Goal: Use online tool/utility: Utilize a website feature to perform a specific function

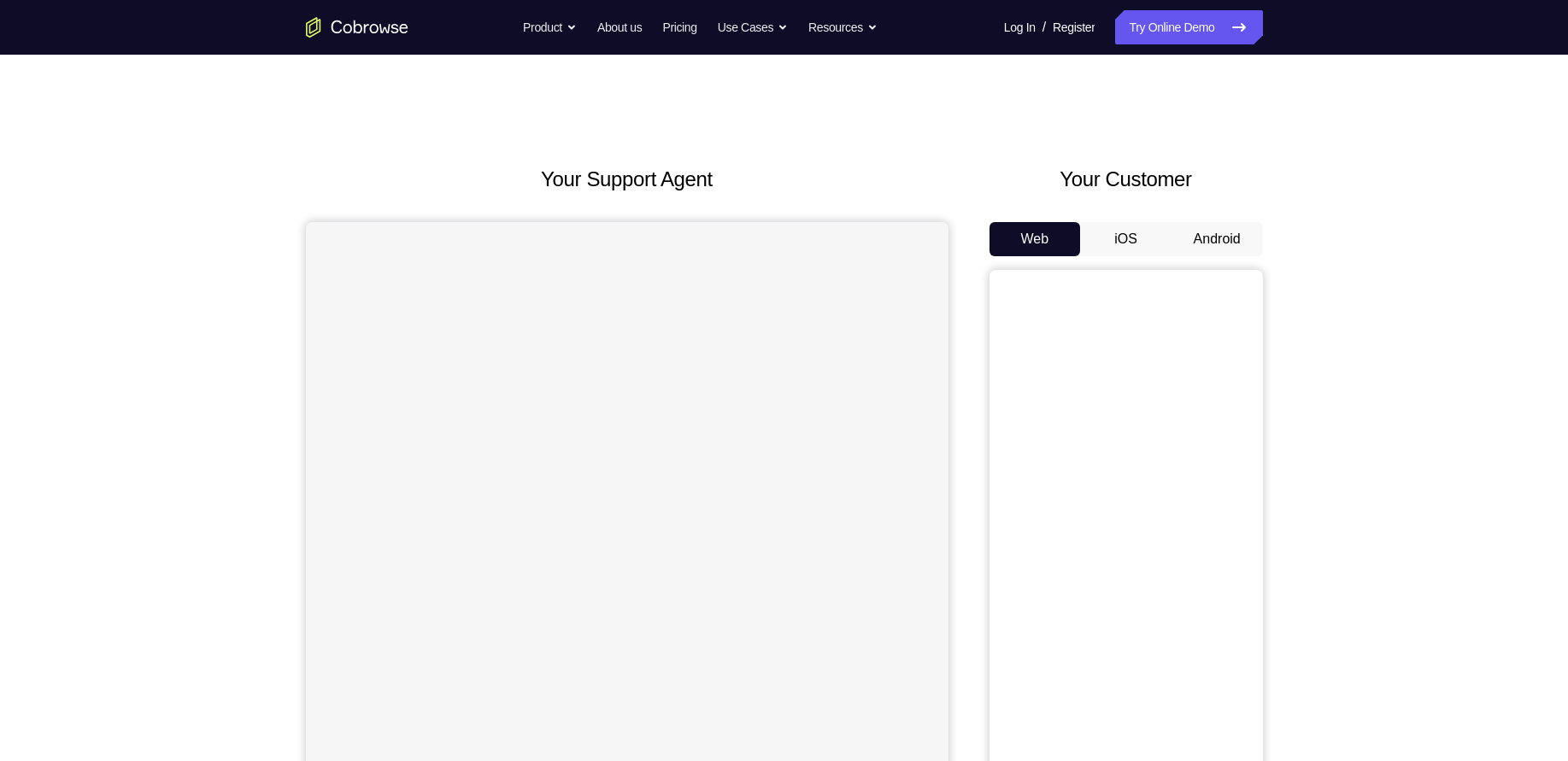
click at [1218, 239] on button "Android" at bounding box center [1217, 239] width 92 height 34
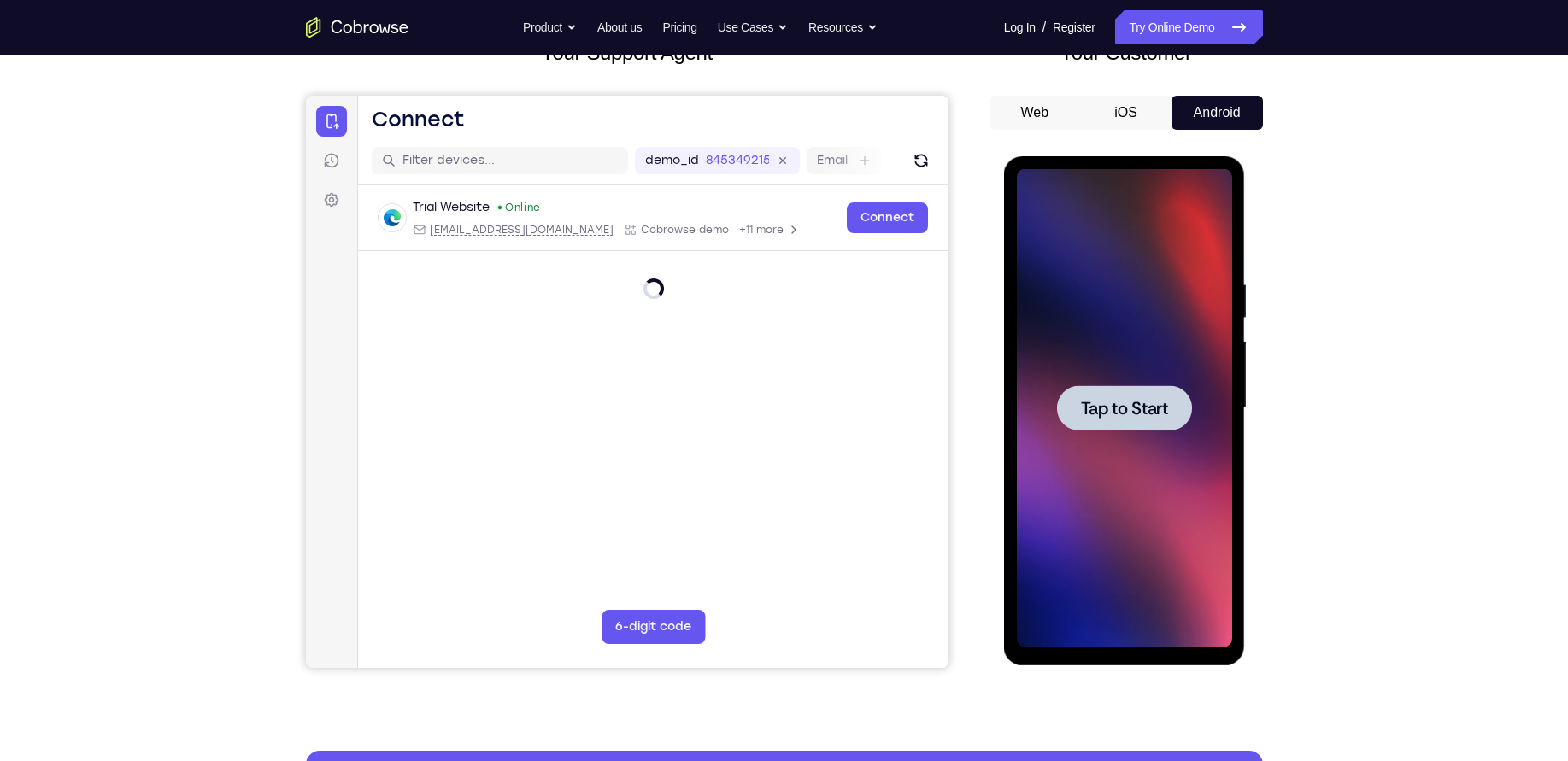
click at [1168, 405] on span "Tap to Start" at bounding box center [1124, 407] width 87 height 17
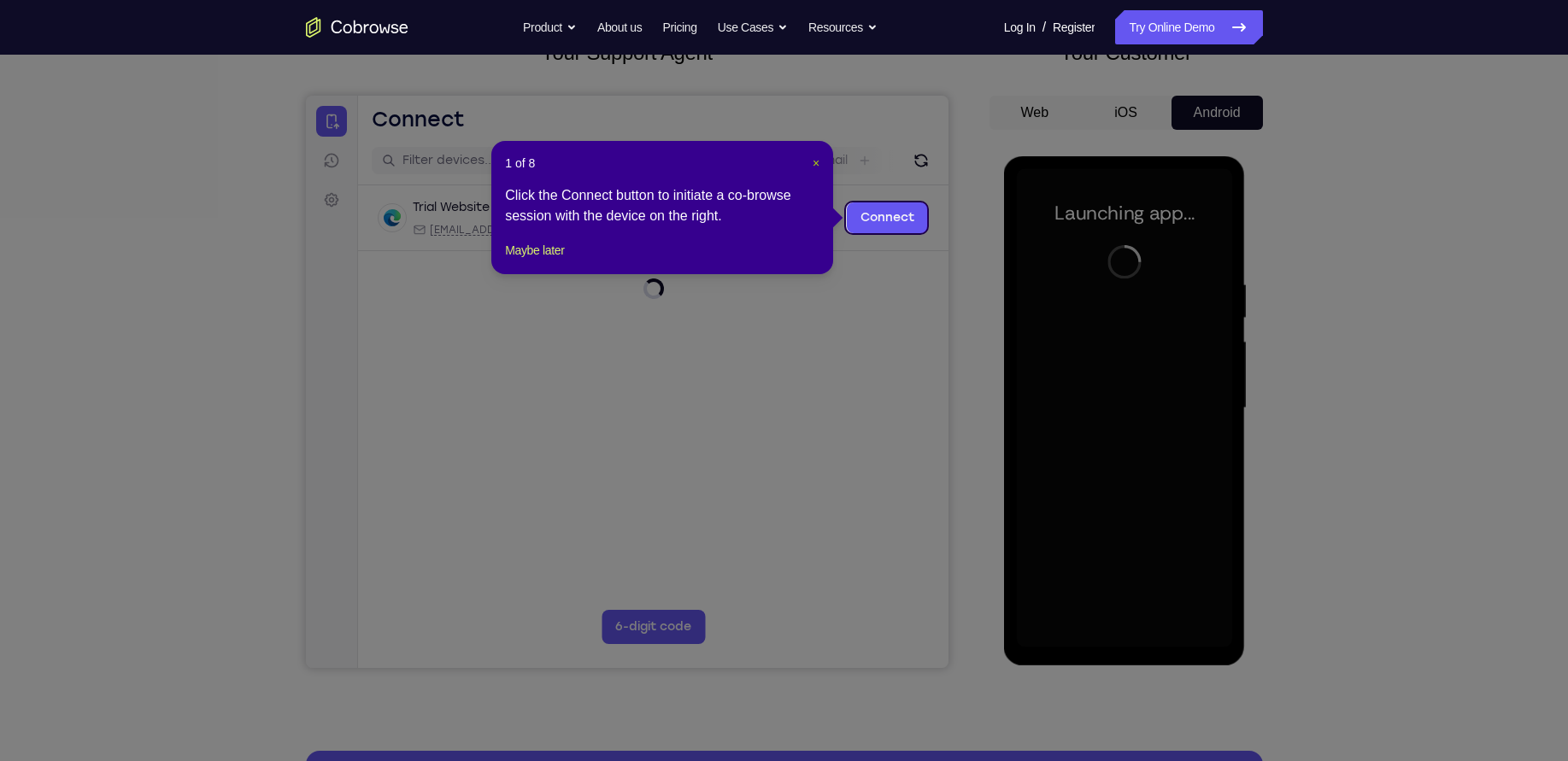
click at [814, 154] on button "×" at bounding box center [816, 162] width 7 height 17
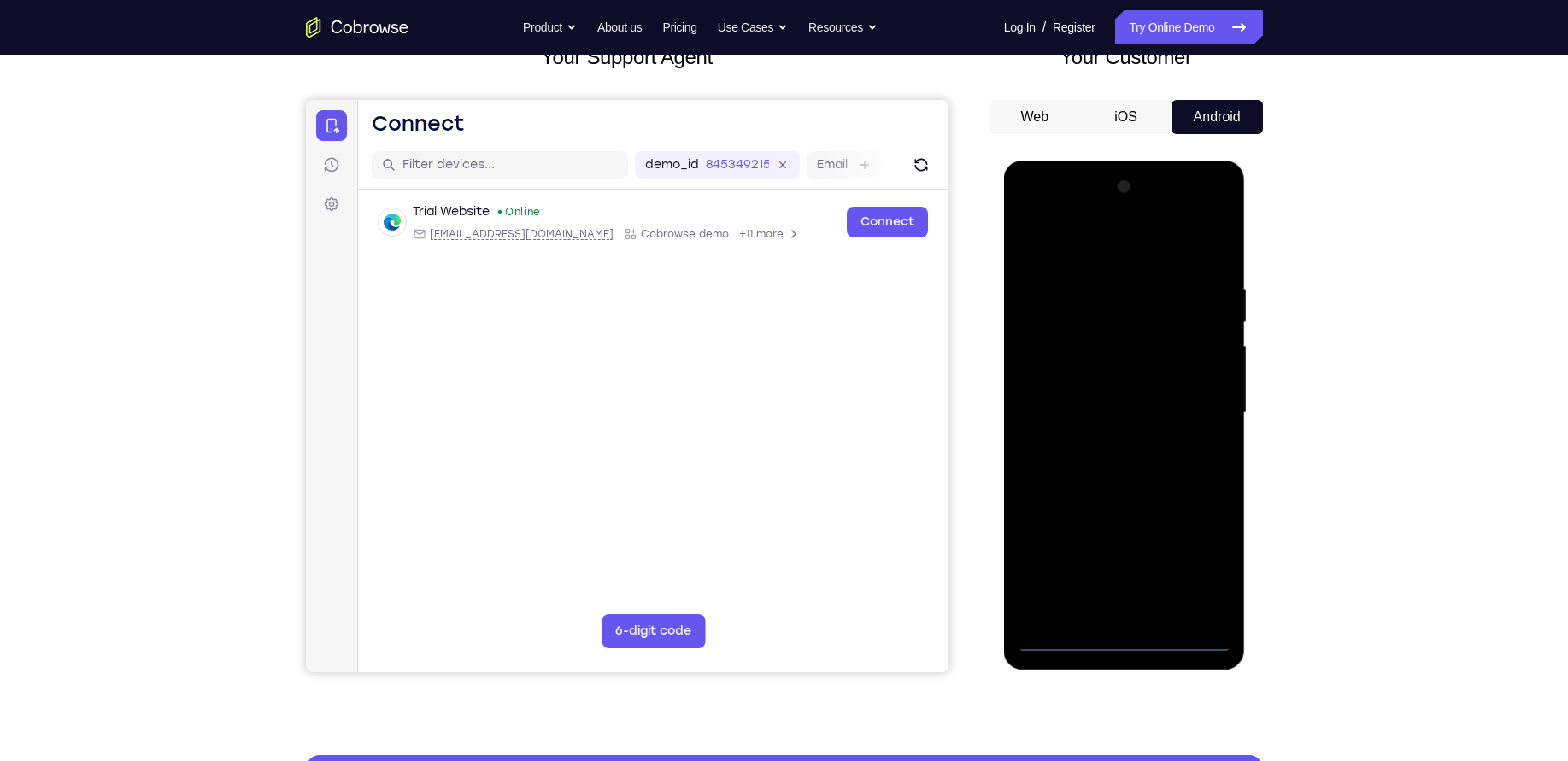
scroll to position [121, 0]
click at [1126, 646] on div at bounding box center [1123, 413] width 215 height 479
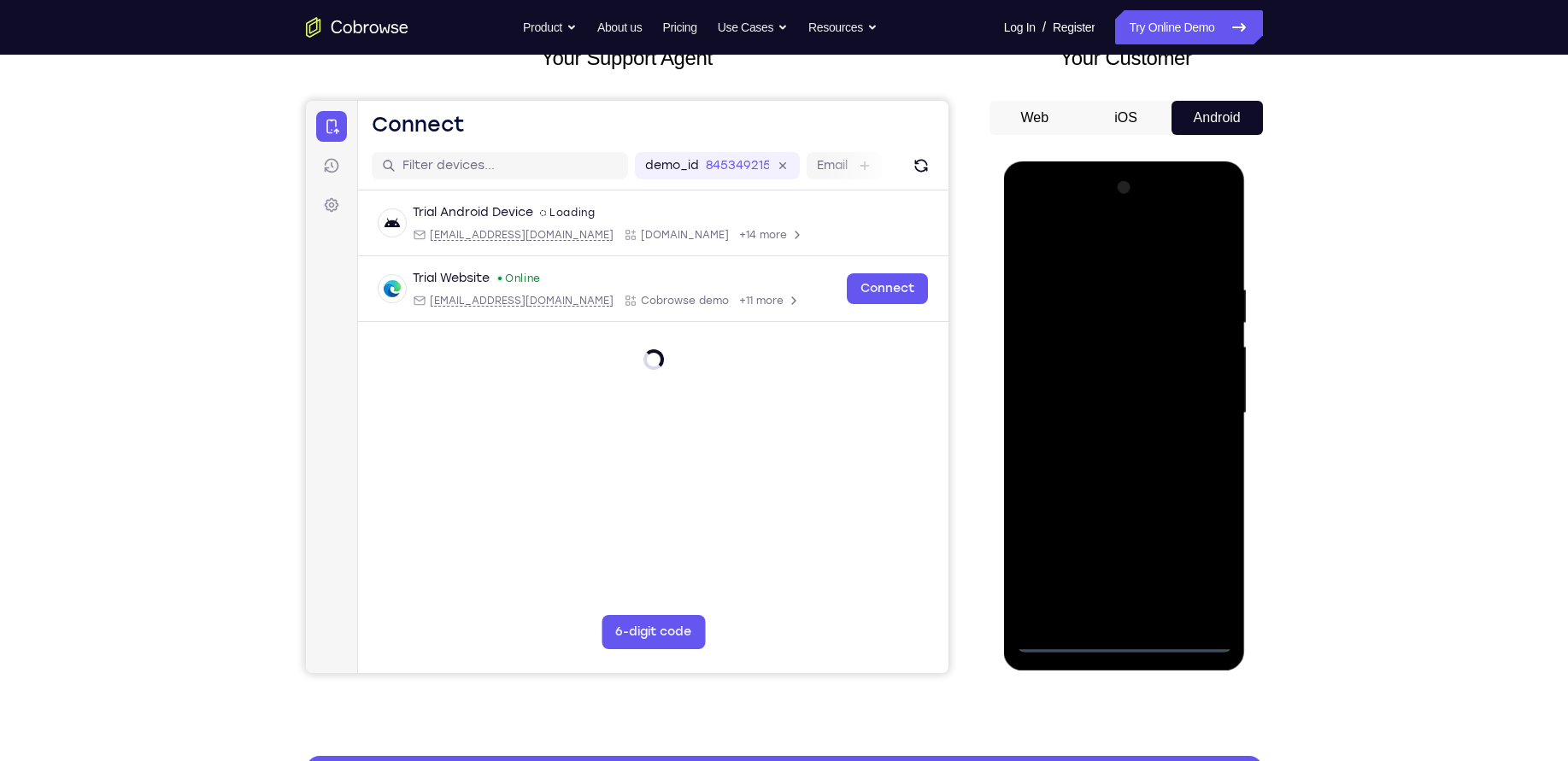
click at [1126, 646] on div at bounding box center [1123, 413] width 215 height 479
click at [1209, 572] on div at bounding box center [1123, 413] width 215 height 479
click at [1103, 250] on div at bounding box center [1123, 413] width 215 height 479
click at [1195, 389] on div at bounding box center [1123, 413] width 215 height 479
click at [1101, 446] on div at bounding box center [1123, 413] width 215 height 479
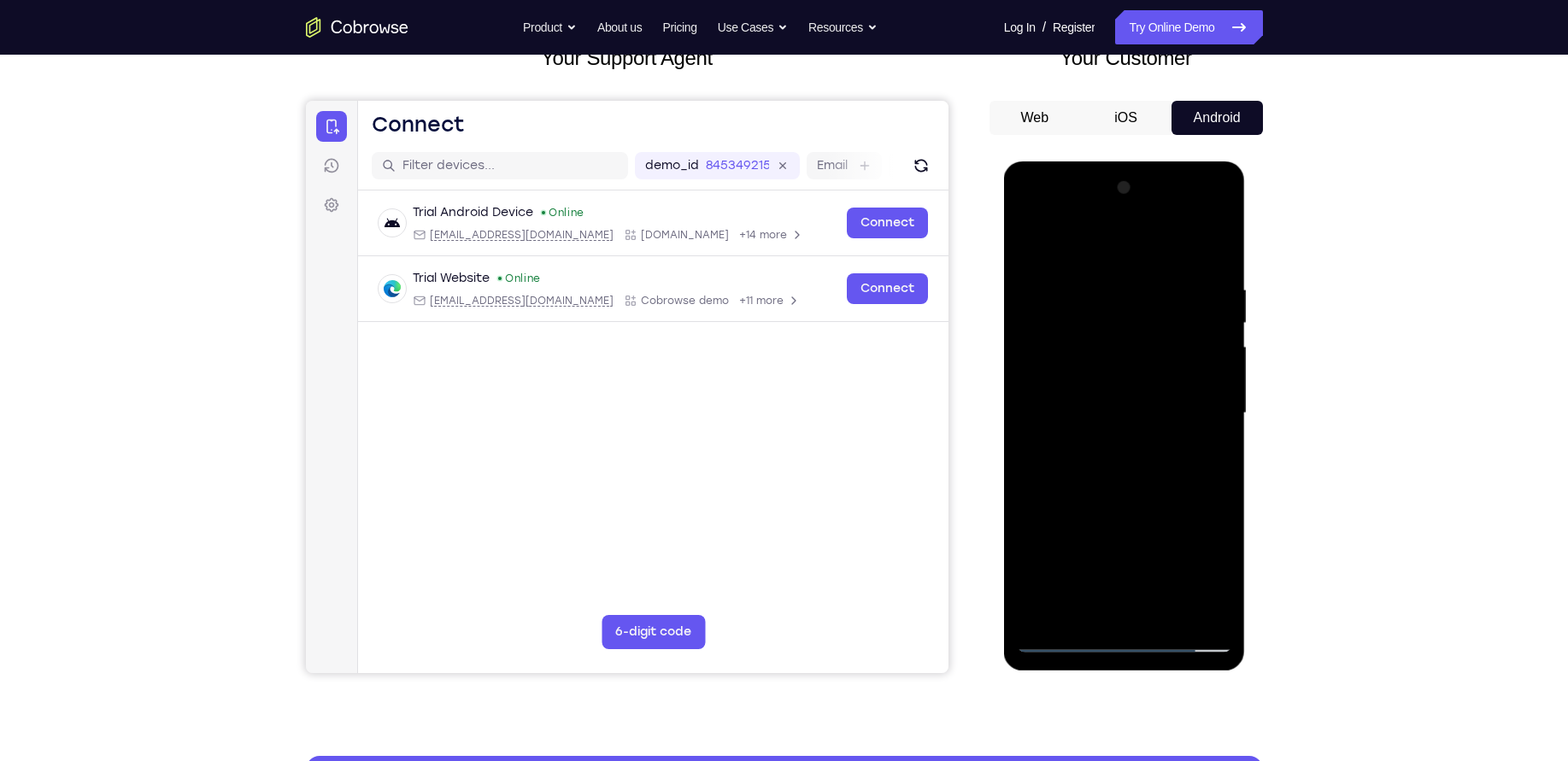
click at [1135, 397] on div at bounding box center [1123, 413] width 215 height 479
click at [1096, 379] on div at bounding box center [1123, 413] width 215 height 479
click at [1136, 407] on div at bounding box center [1123, 413] width 215 height 479
click at [1129, 466] on div at bounding box center [1123, 413] width 215 height 479
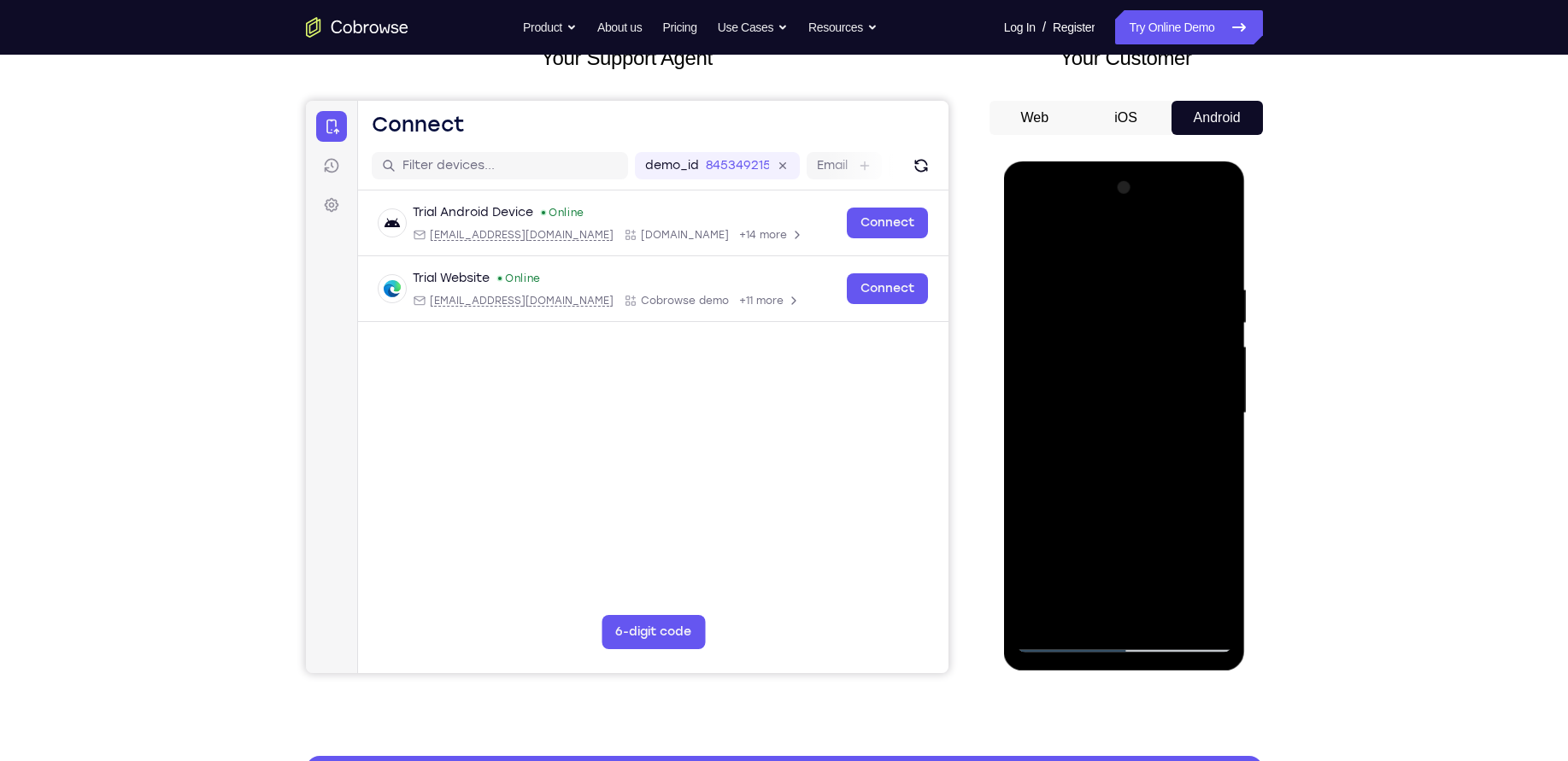
click at [1123, 447] on div at bounding box center [1123, 413] width 215 height 479
click at [1094, 400] on div at bounding box center [1123, 413] width 215 height 479
click at [1094, 409] on div at bounding box center [1123, 413] width 215 height 479
click at [1097, 456] on div at bounding box center [1123, 413] width 215 height 479
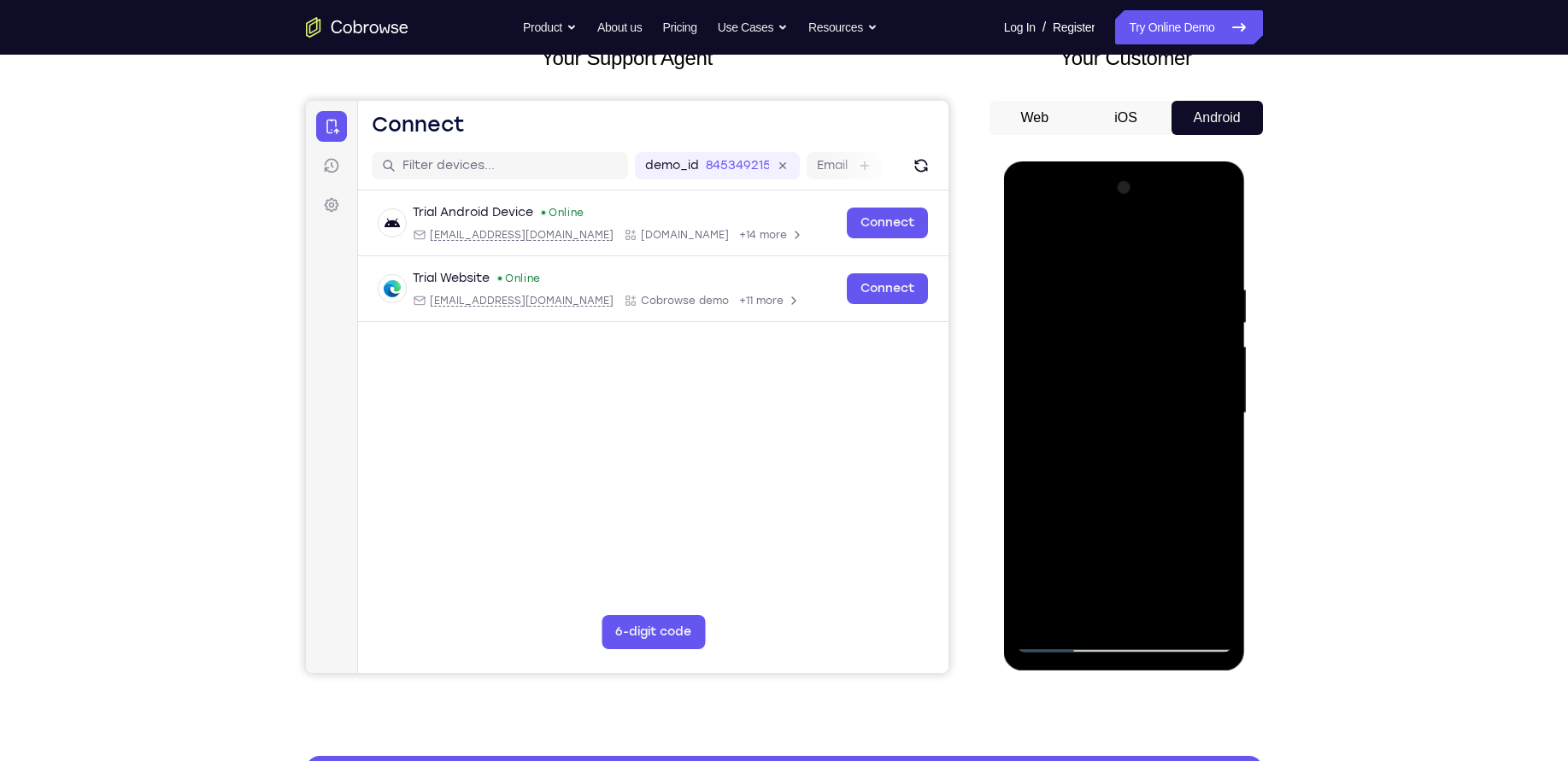
click at [1202, 436] on div at bounding box center [1123, 413] width 215 height 479
click at [1096, 405] on div at bounding box center [1123, 413] width 215 height 479
click at [1118, 465] on div at bounding box center [1123, 413] width 215 height 479
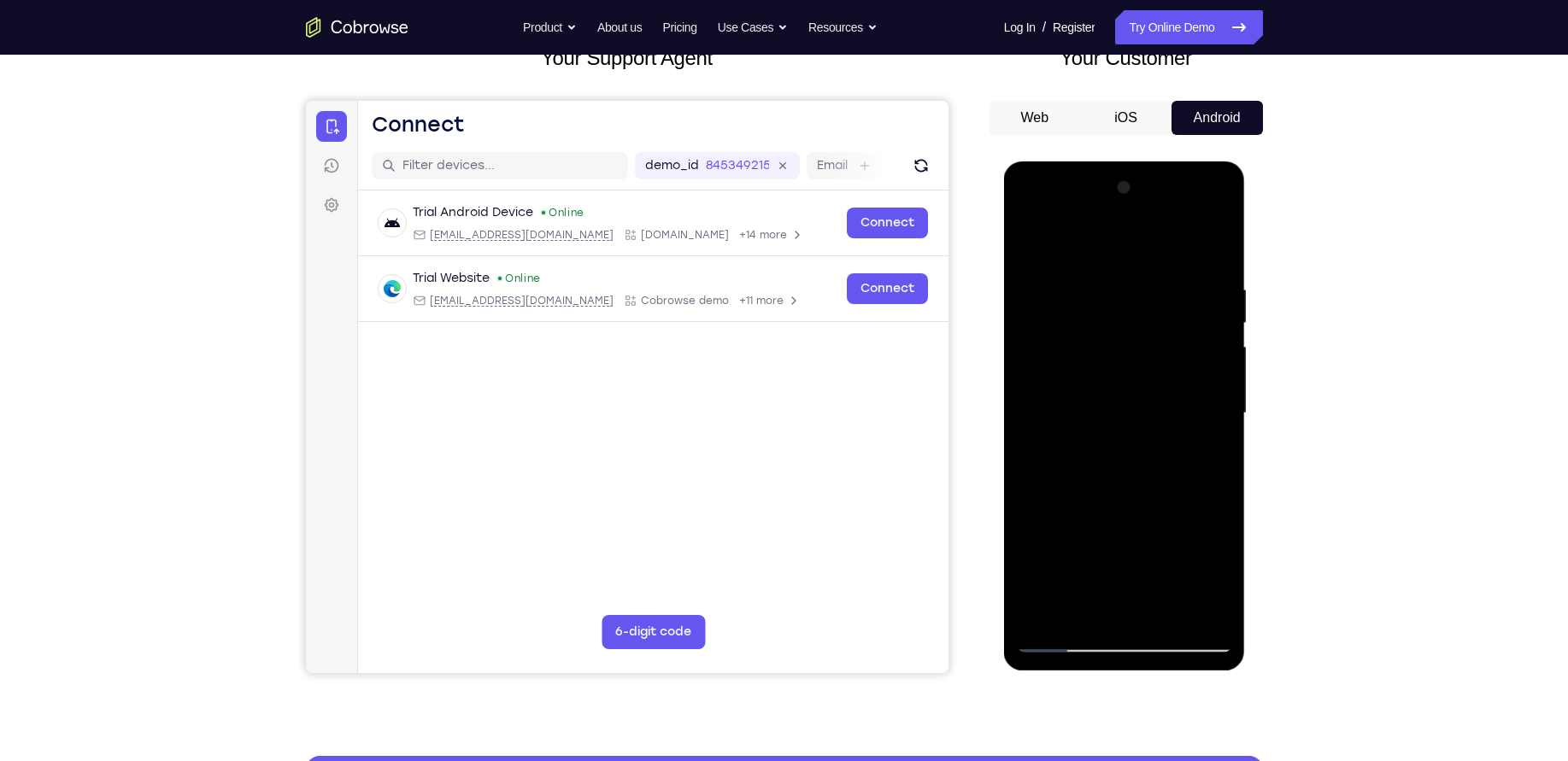
click at [1118, 465] on div at bounding box center [1123, 413] width 215 height 479
click at [1096, 457] on div at bounding box center [1123, 413] width 215 height 479
click at [1091, 439] on div at bounding box center [1123, 413] width 215 height 479
click at [1107, 416] on div at bounding box center [1123, 413] width 215 height 479
drag, startPoint x: 1107, startPoint y: 416, endPoint x: 1121, endPoint y: 420, distance: 14.6
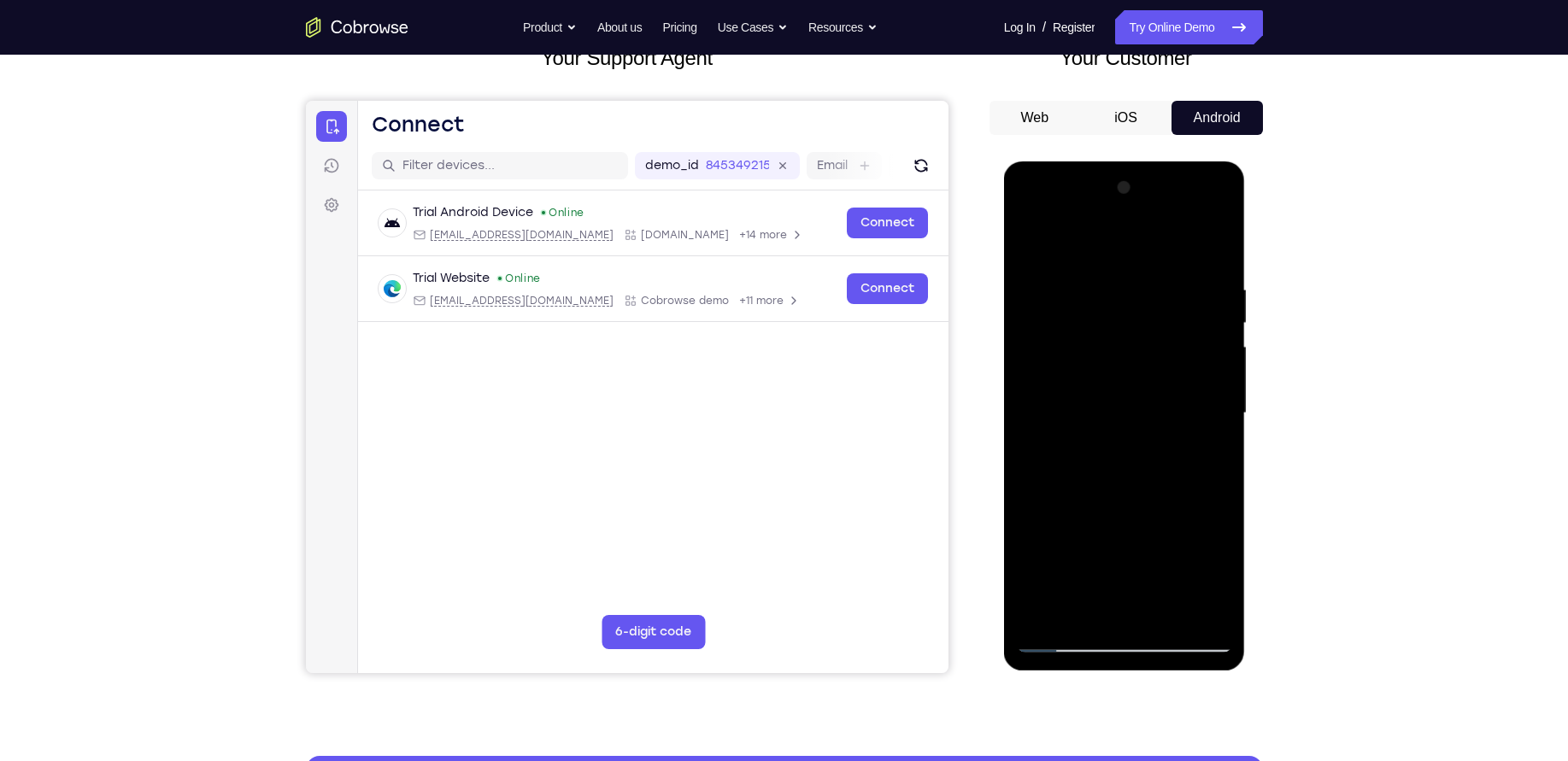
drag, startPoint x: 1121, startPoint y: 420, endPoint x: 1055, endPoint y: 350, distance: 96.2
click at [1055, 350] on div at bounding box center [1123, 413] width 215 height 479
click at [1168, 469] on div at bounding box center [1123, 413] width 215 height 479
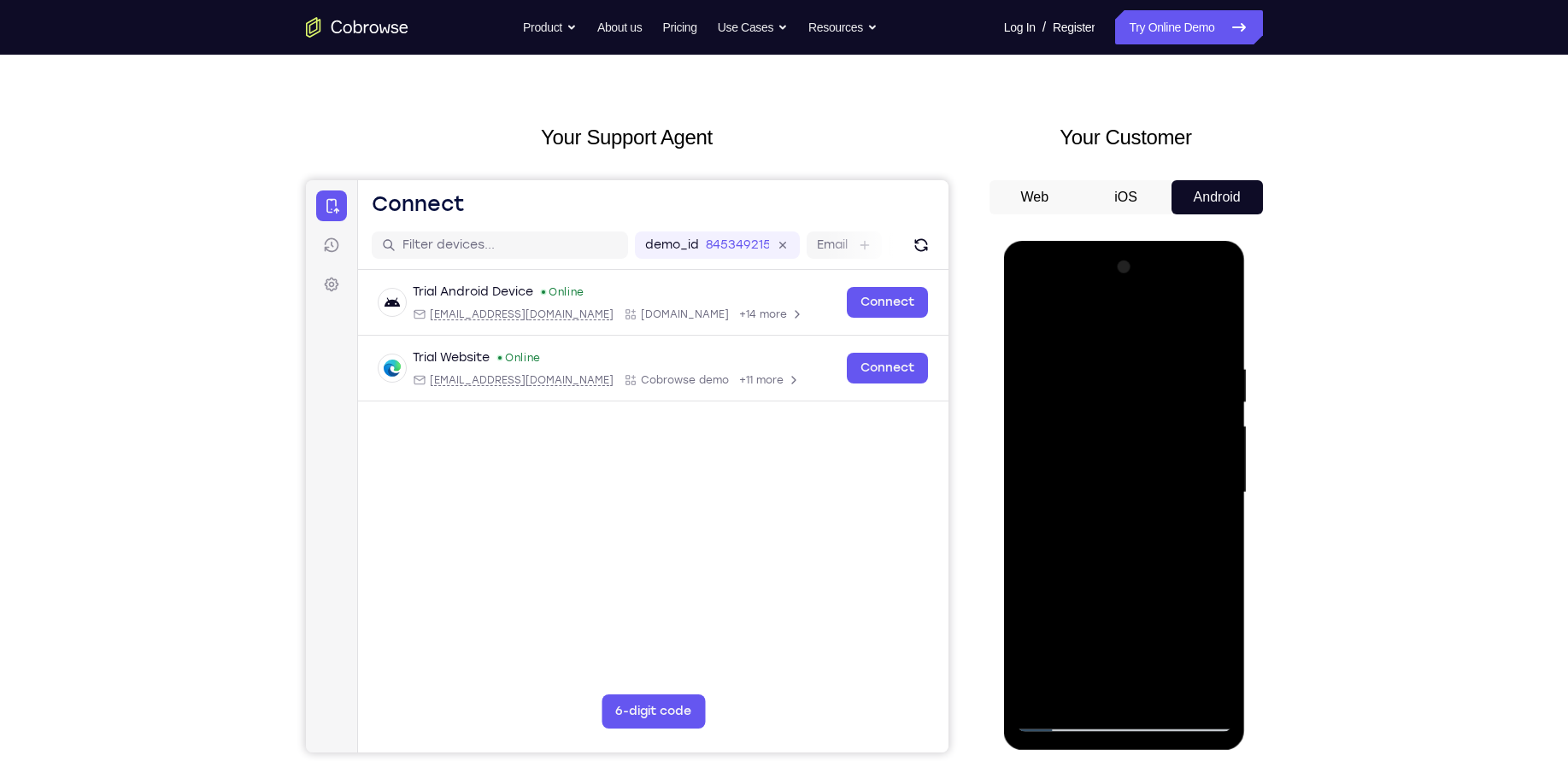
scroll to position [36, 0]
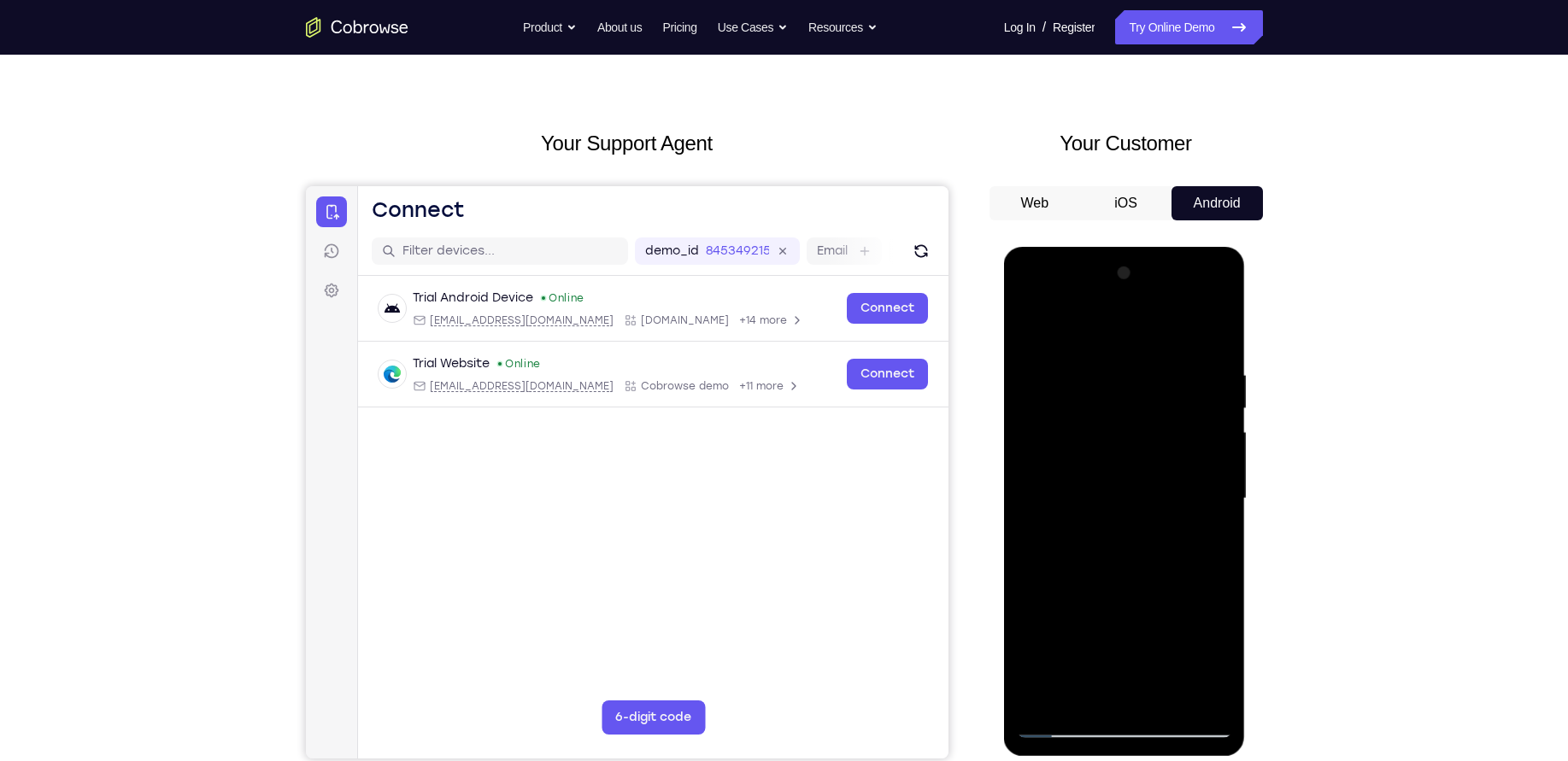
click at [1213, 341] on div at bounding box center [1123, 498] width 215 height 479
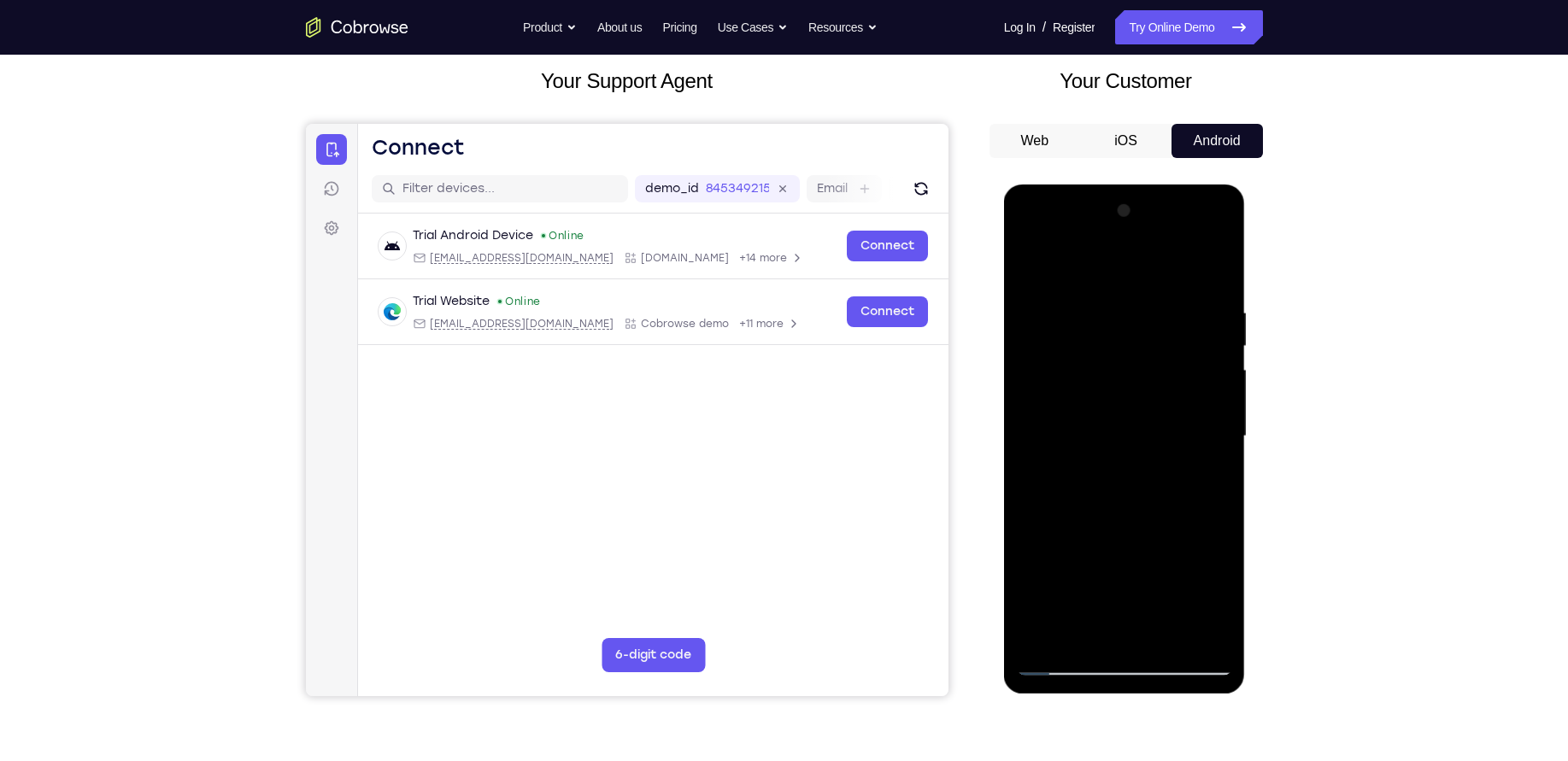
click at [1204, 634] on div at bounding box center [1123, 436] width 215 height 479
click at [1122, 497] on div at bounding box center [1123, 436] width 215 height 479
drag, startPoint x: 1118, startPoint y: 465, endPoint x: 1102, endPoint y: 342, distance: 124.0
click at [1102, 342] on div at bounding box center [1123, 436] width 215 height 479
click at [1043, 532] on div at bounding box center [1123, 436] width 215 height 479
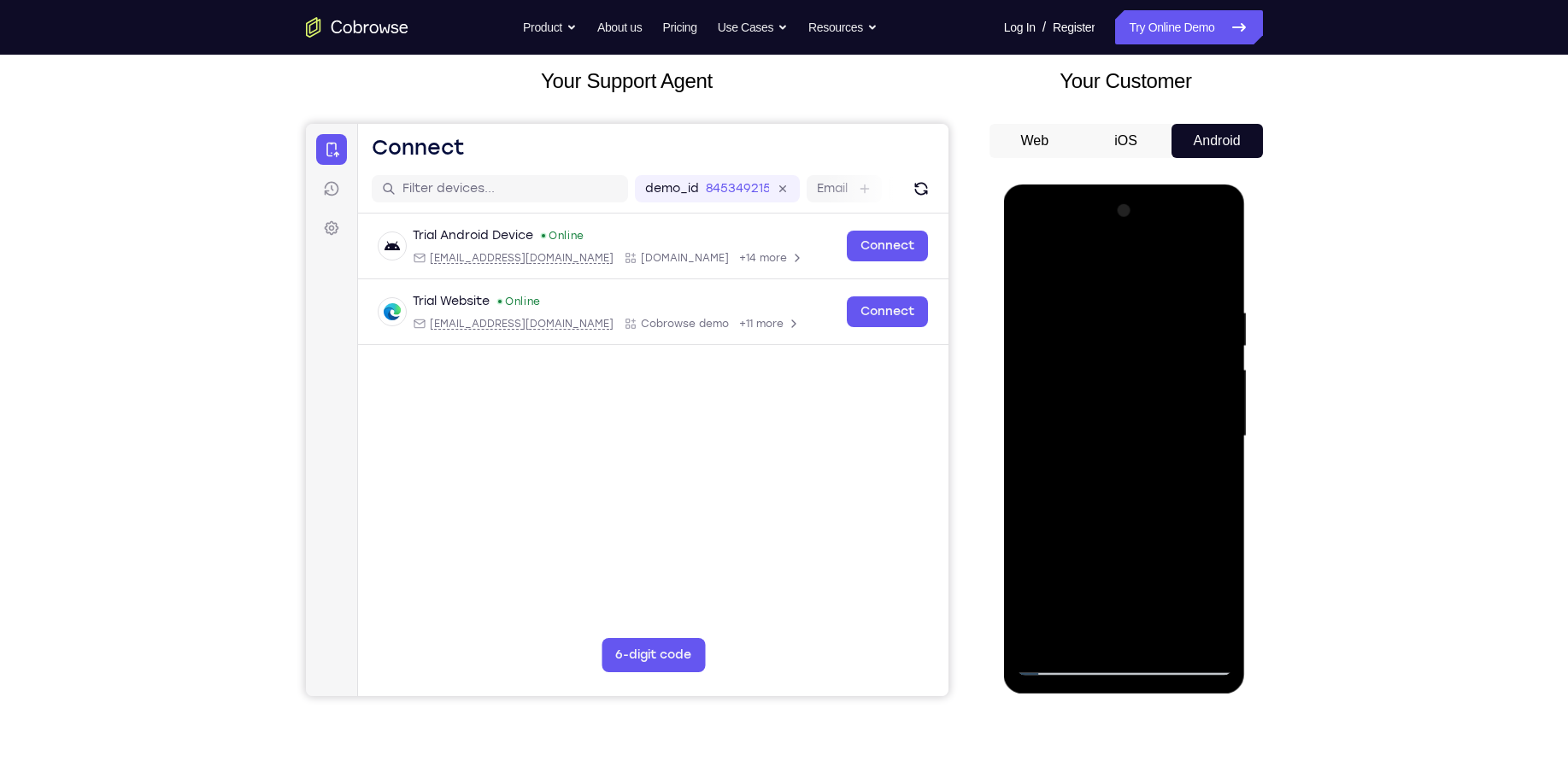
click at [1121, 379] on div at bounding box center [1123, 436] width 215 height 479
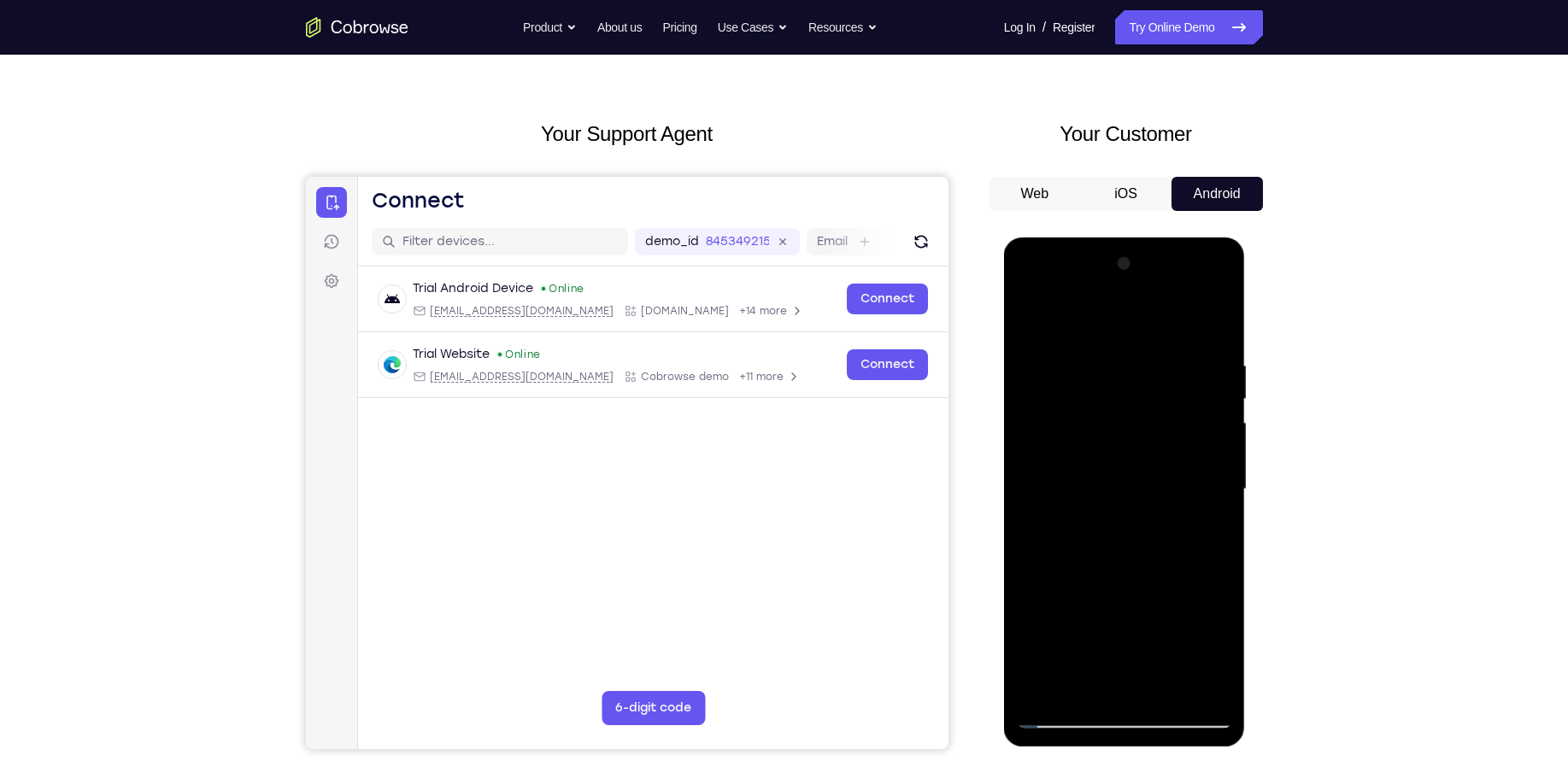
scroll to position [45, 0]
drag, startPoint x: 1117, startPoint y: 449, endPoint x: 1147, endPoint y: 715, distance: 267.7
click at [1147, 715] on div at bounding box center [1123, 490] width 215 height 479
drag, startPoint x: 1100, startPoint y: 399, endPoint x: 1096, endPoint y: 623, distance: 224.0
click at [1096, 623] on div at bounding box center [1123, 490] width 215 height 479
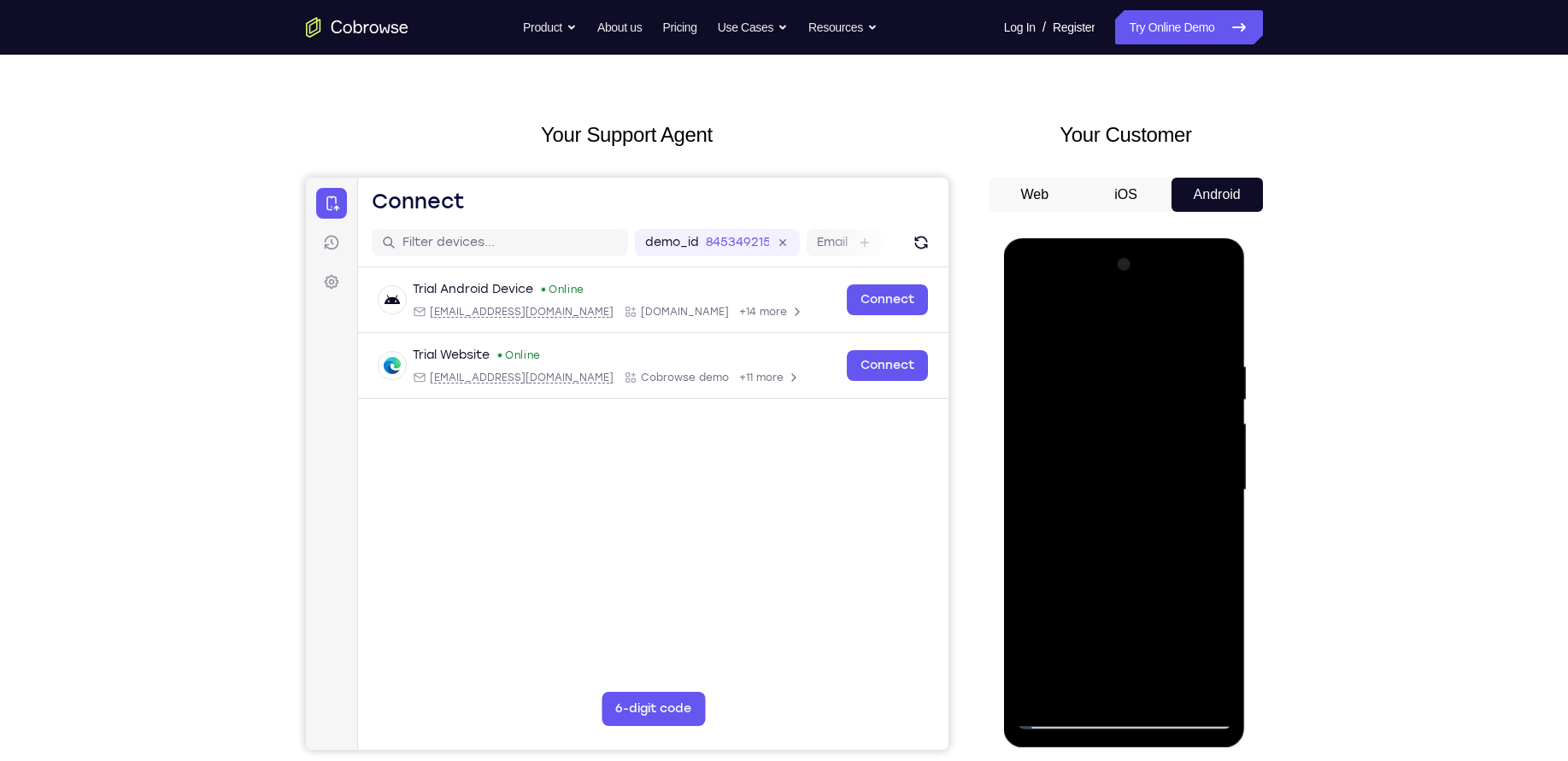
drag, startPoint x: 1071, startPoint y: 503, endPoint x: 1092, endPoint y: 333, distance: 171.3
click at [1092, 333] on div at bounding box center [1123, 490] width 215 height 479
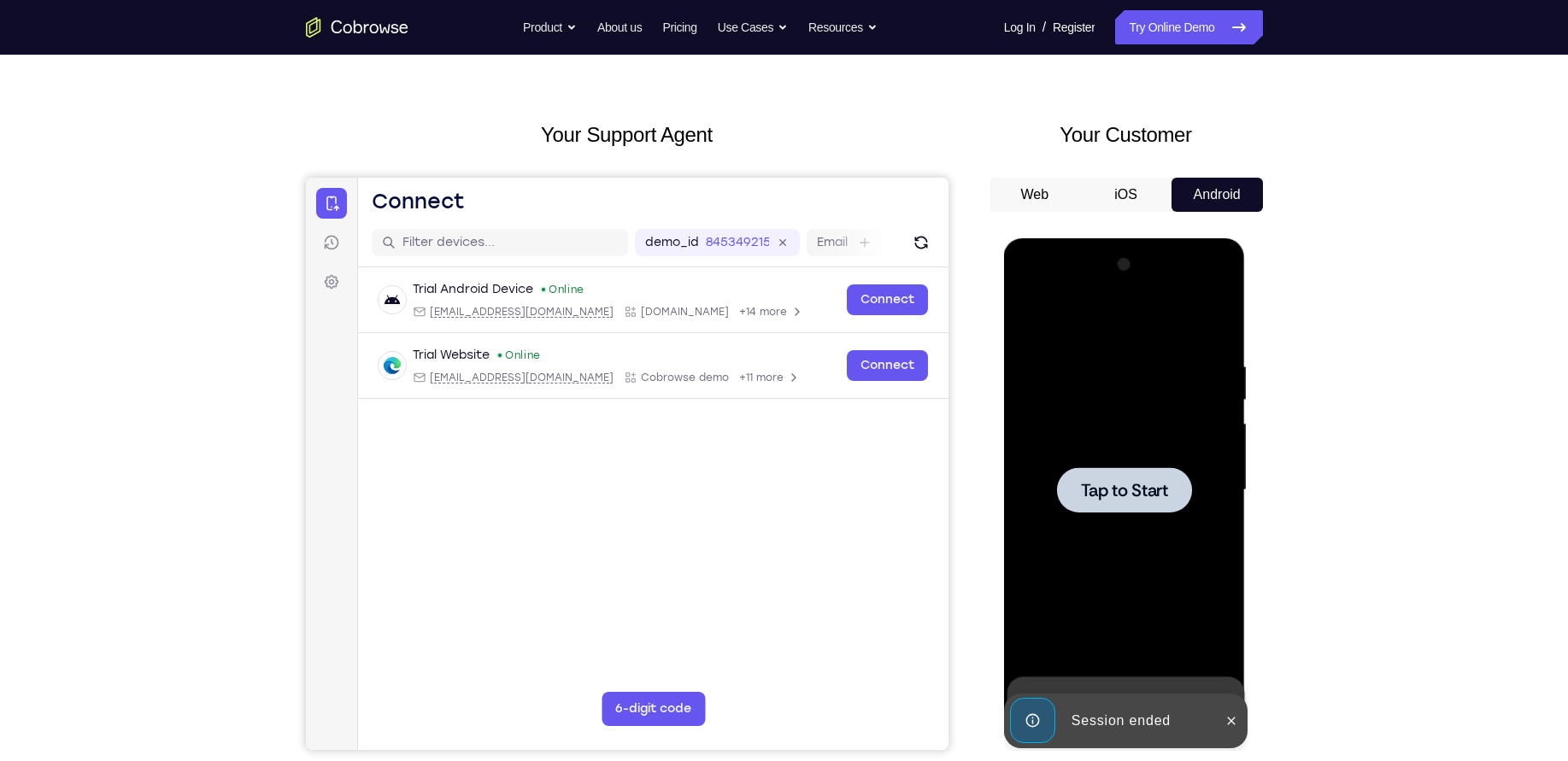
click at [1128, 529] on div at bounding box center [1123, 490] width 215 height 479
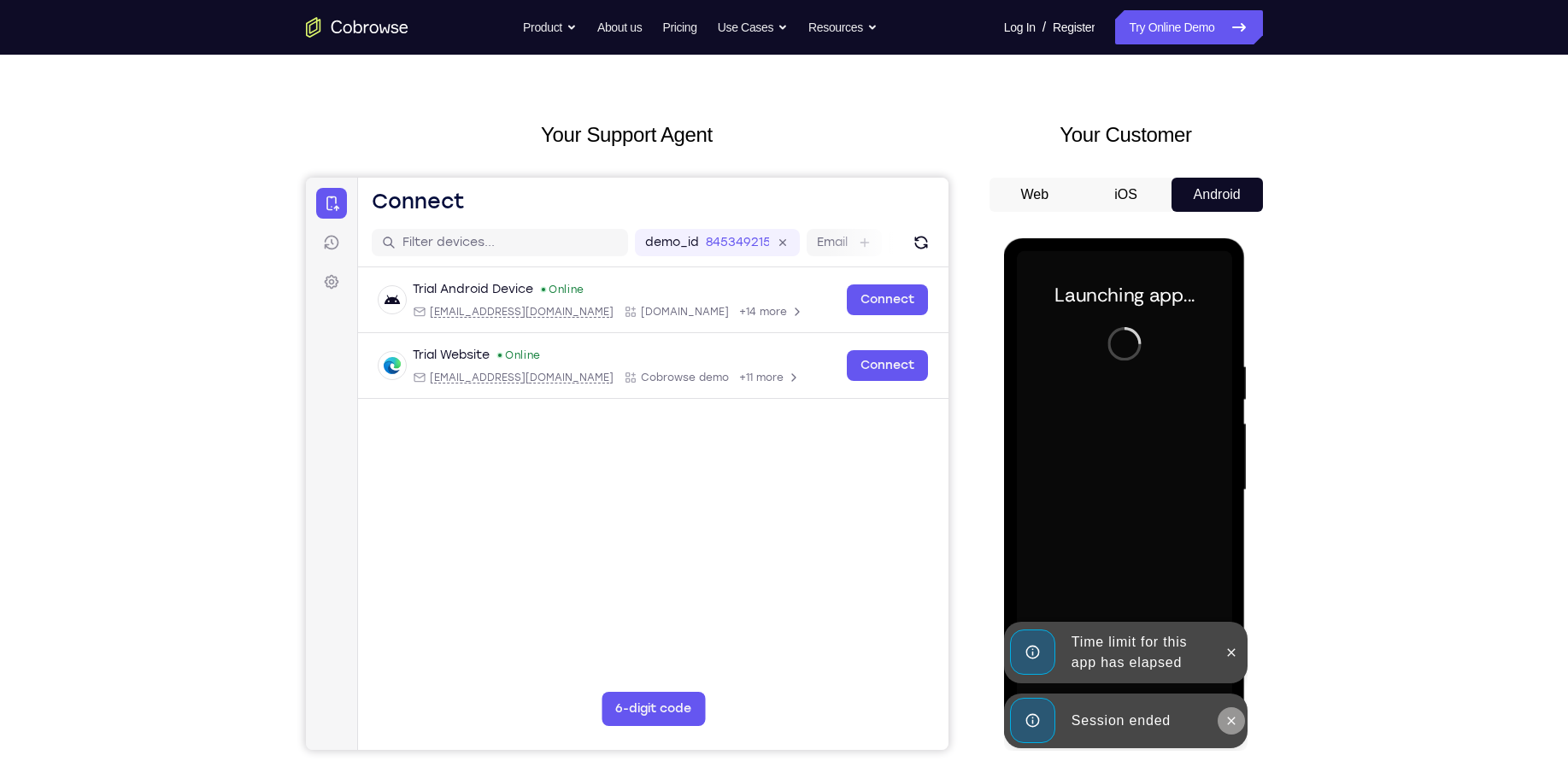
click at [1234, 715] on icon at bounding box center [1230, 720] width 13 height 13
click at [1234, 683] on div "Time limit for this app has elapsed" at bounding box center [1125, 652] width 243 height 61
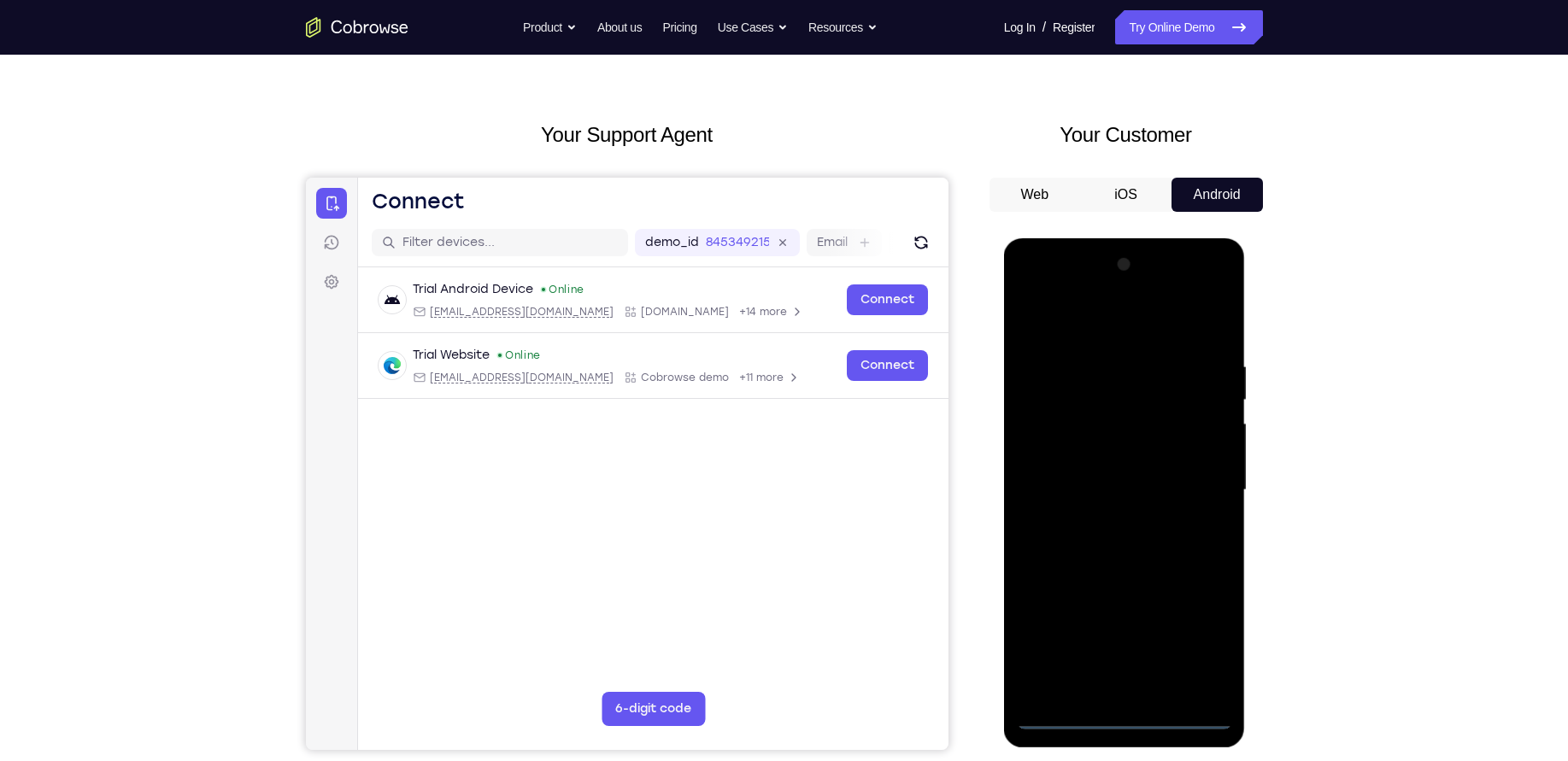
click at [1123, 719] on div at bounding box center [1123, 490] width 215 height 479
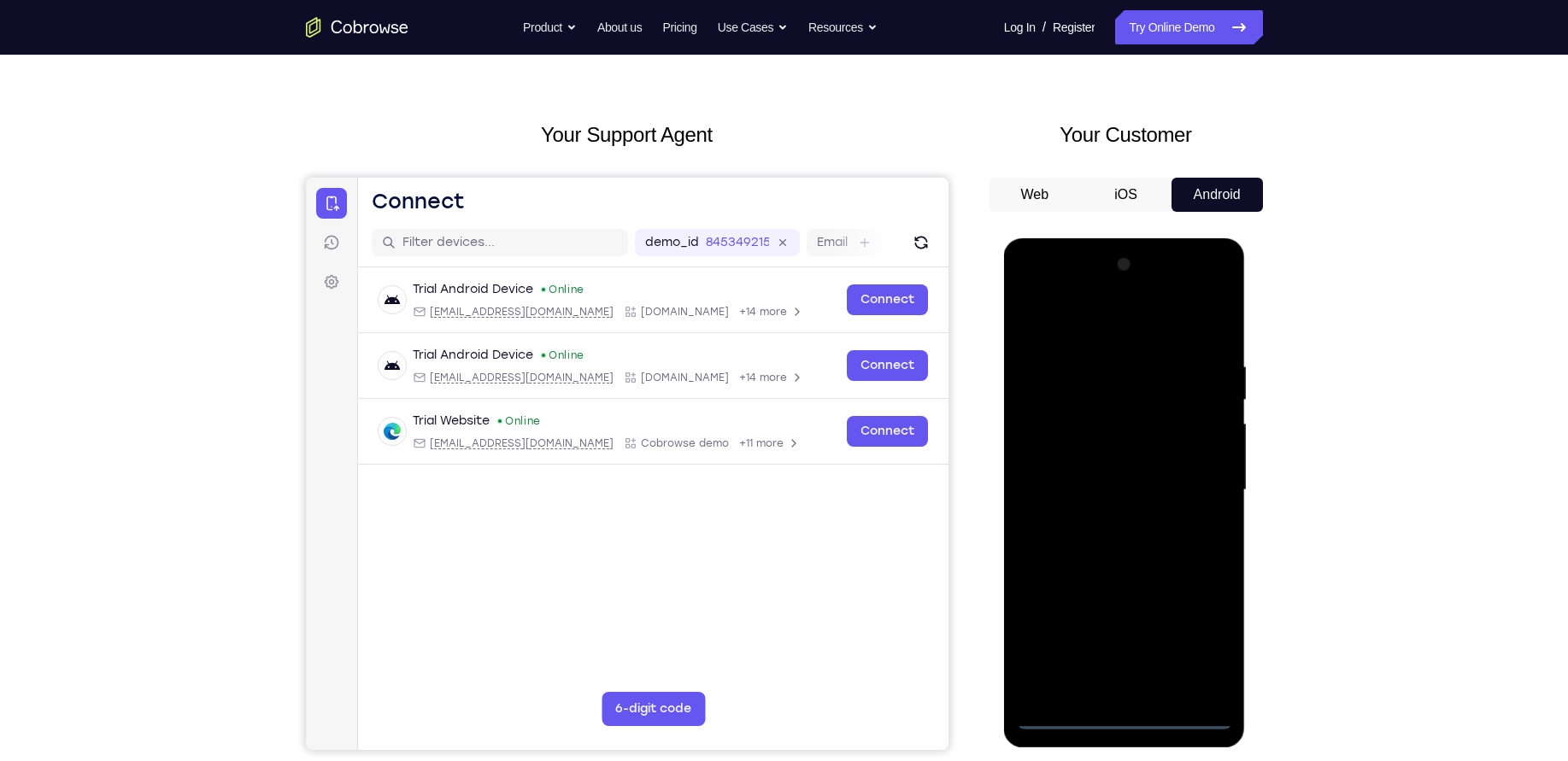
click at [1194, 643] on div at bounding box center [1123, 490] width 215 height 479
